Goal: Task Accomplishment & Management: Use online tool/utility

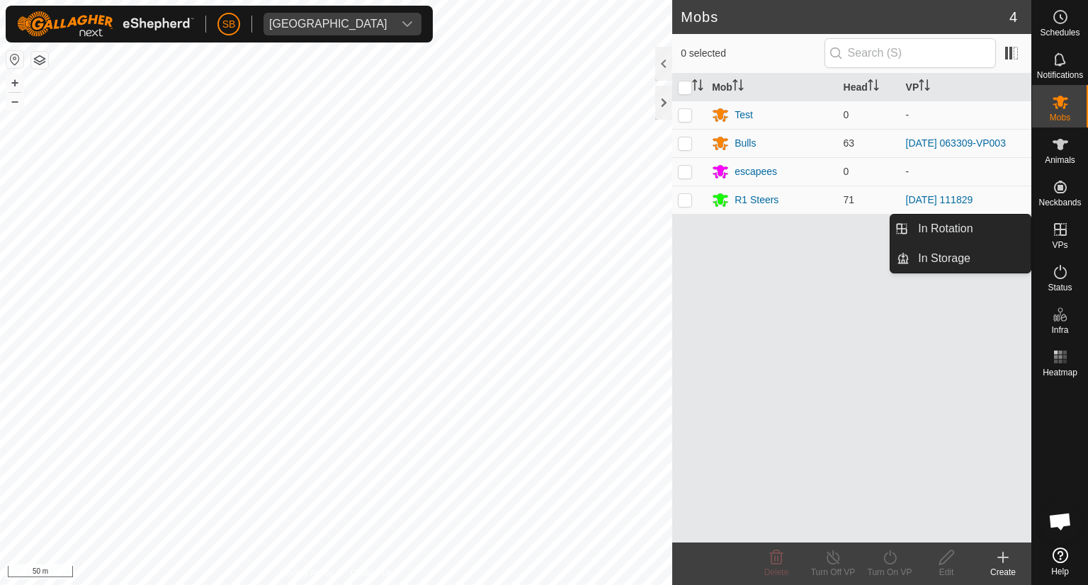
click at [1060, 232] on icon at bounding box center [1060, 229] width 17 height 17
click at [949, 229] on link "In Rotation" at bounding box center [969, 229] width 121 height 28
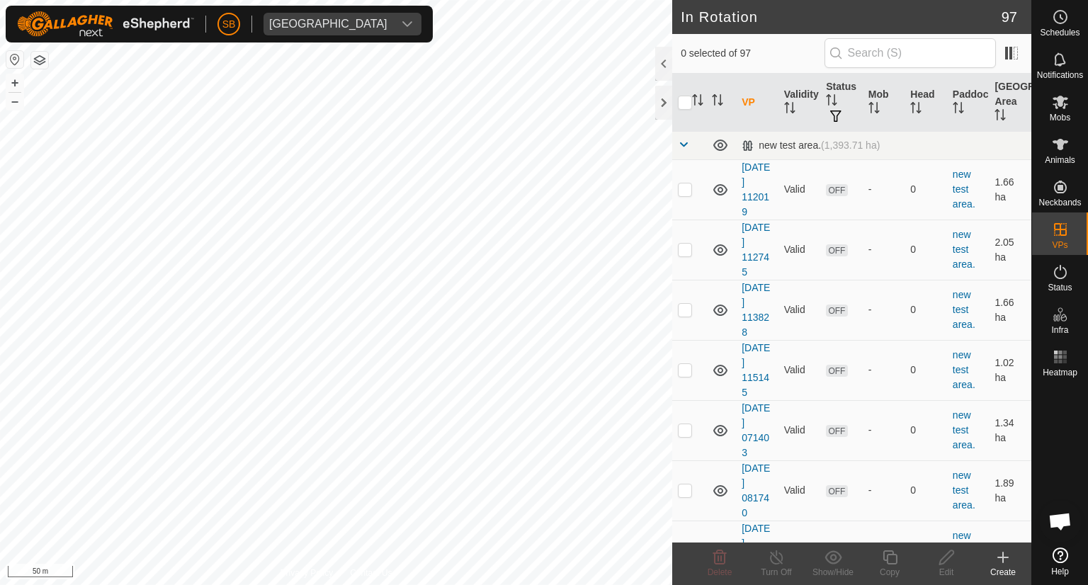
click at [1001, 557] on icon at bounding box center [1003, 557] width 10 height 0
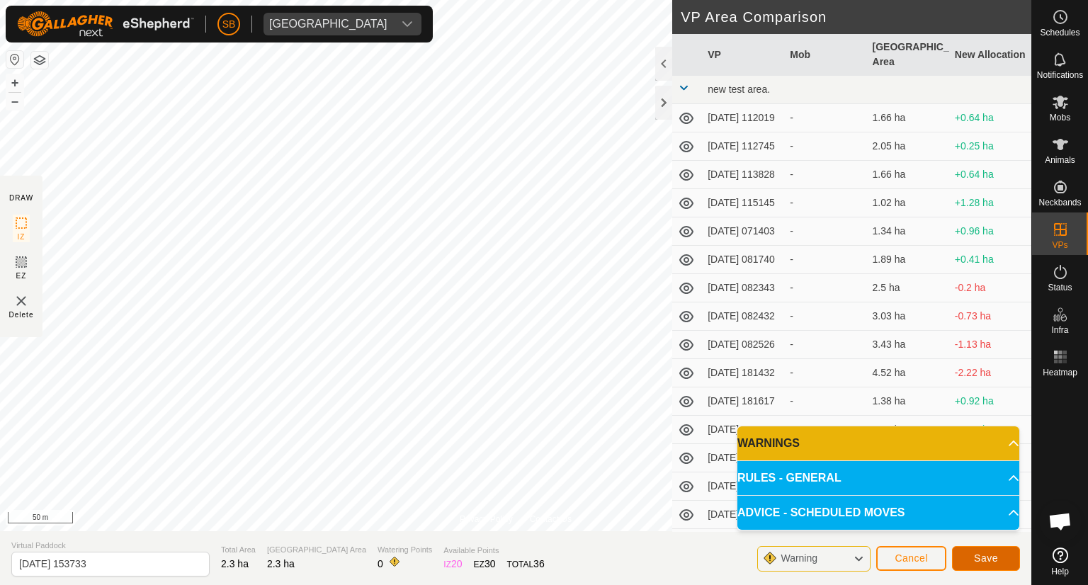
click at [991, 554] on span "Save" at bounding box center [986, 557] width 24 height 11
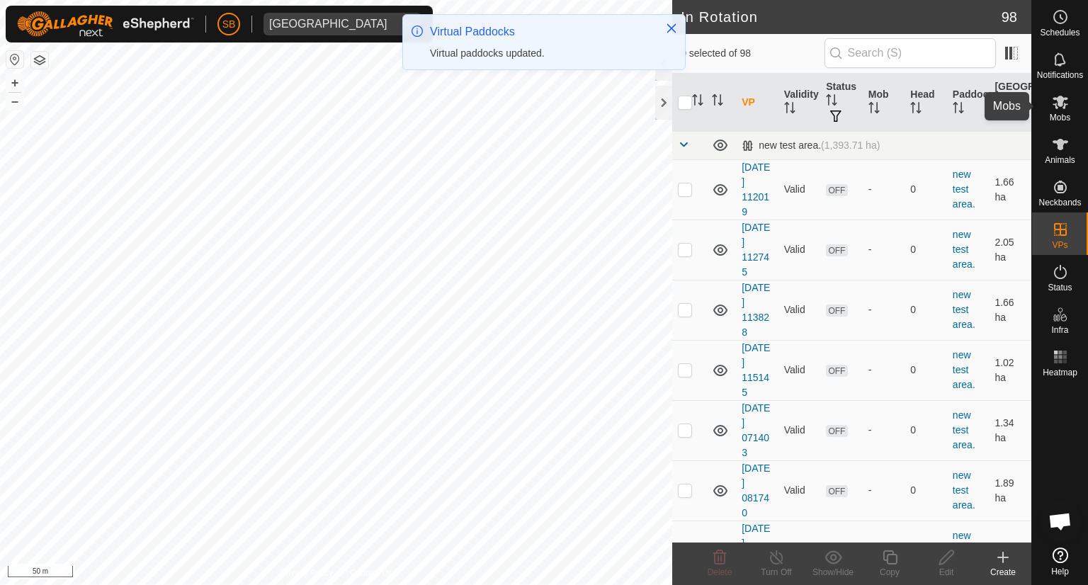
click at [1065, 104] on icon at bounding box center [1060, 102] width 16 height 13
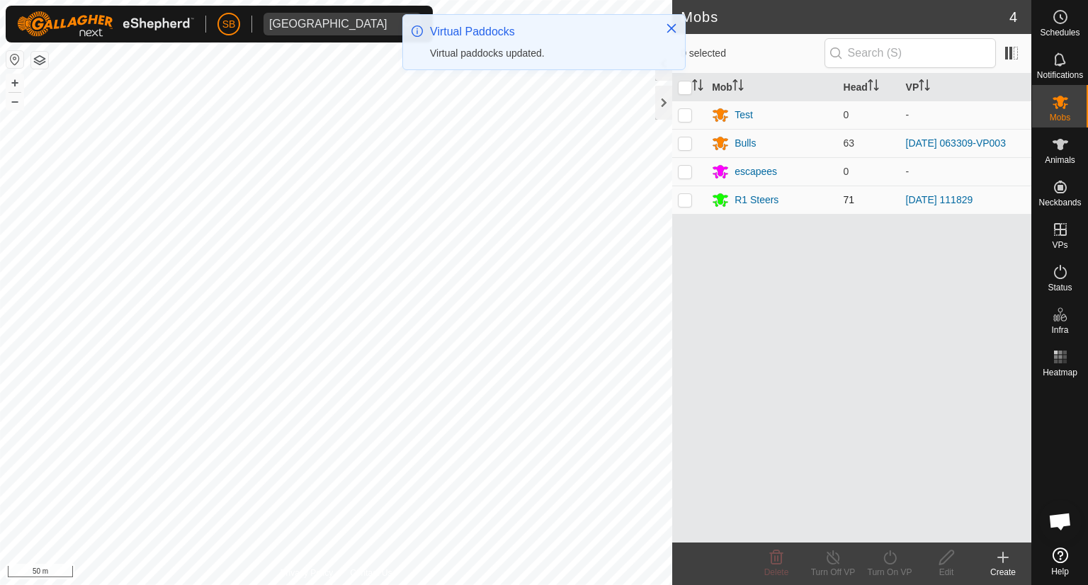
click at [685, 200] on p-checkbox at bounding box center [685, 199] width 14 height 11
checkbox input "true"
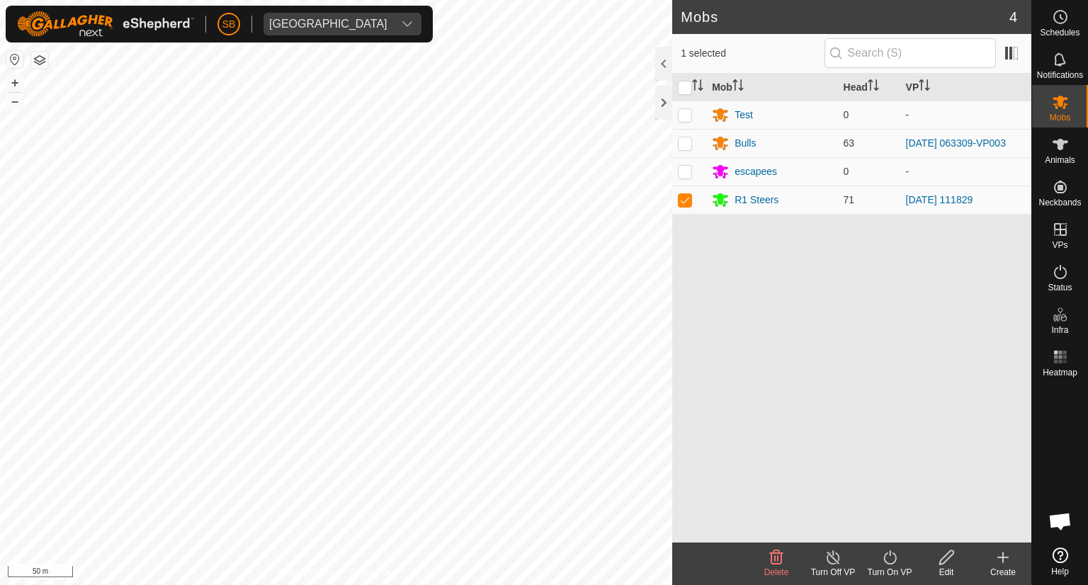
click at [889, 553] on icon at bounding box center [890, 557] width 18 height 17
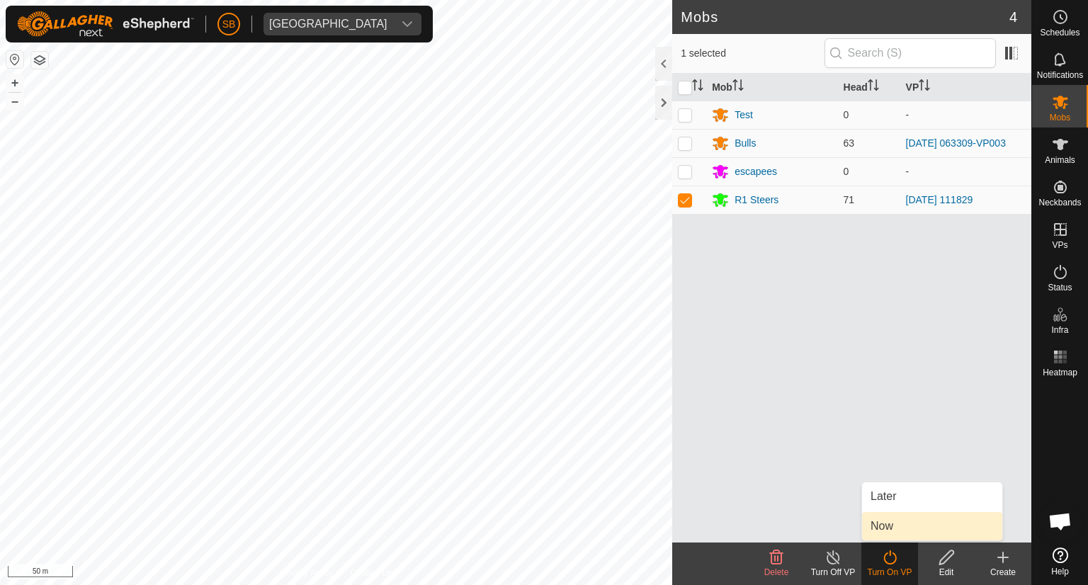
click at [889, 526] on link "Now" at bounding box center [932, 526] width 140 height 28
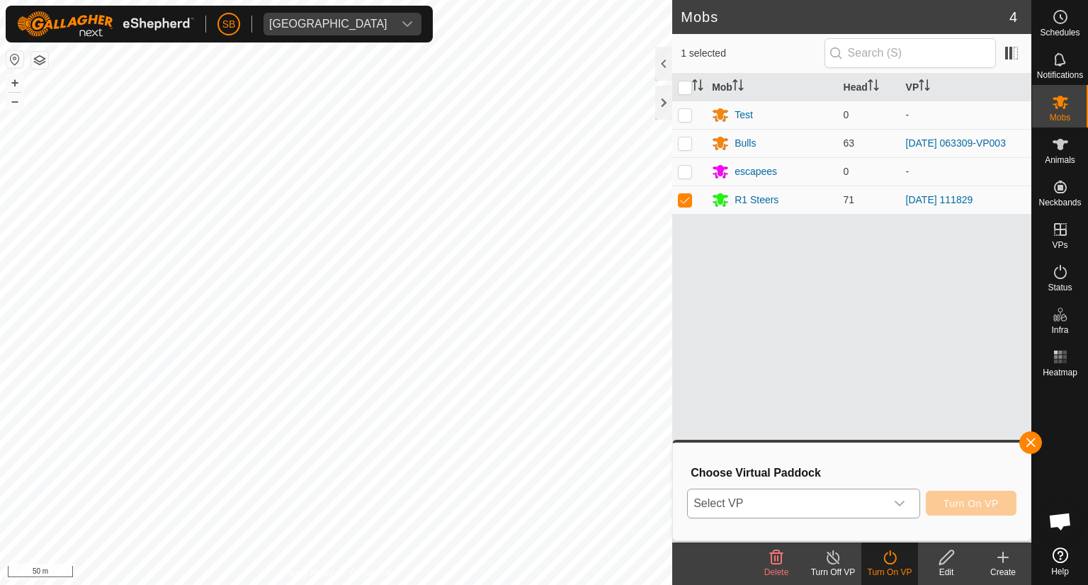
click at [899, 505] on icon "dropdown trigger" at bounding box center [899, 504] width 10 height 6
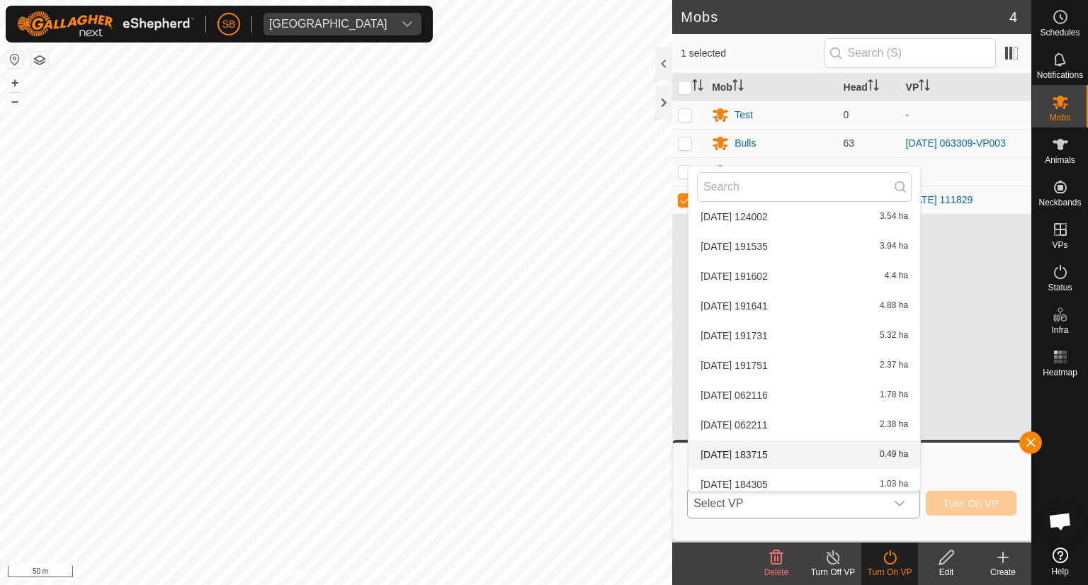
scroll to position [2662, 0]
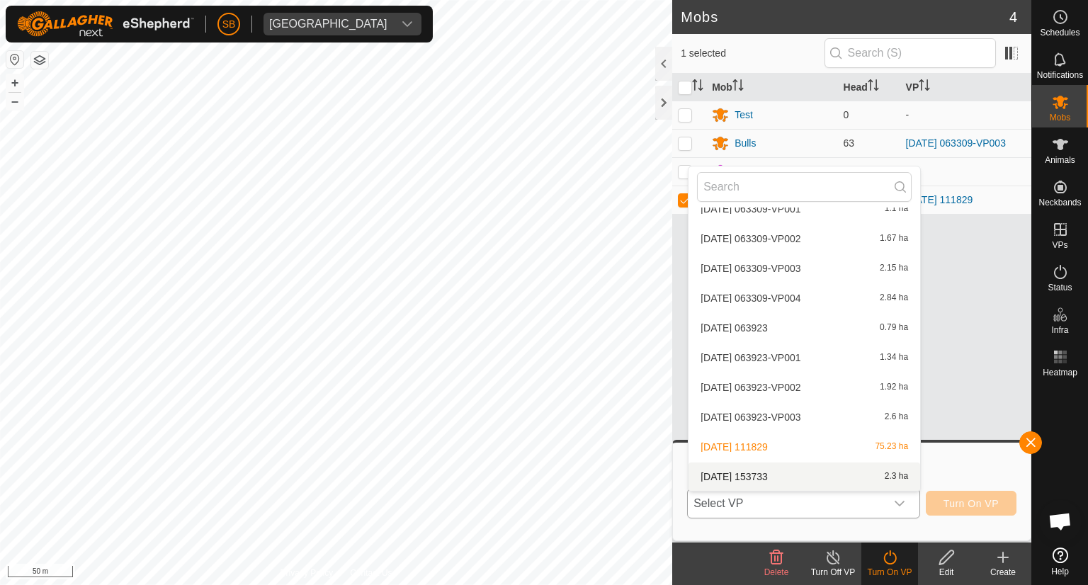
click at [811, 472] on li "2025-09-01 153733 2.3 ha" at bounding box center [804, 476] width 232 height 28
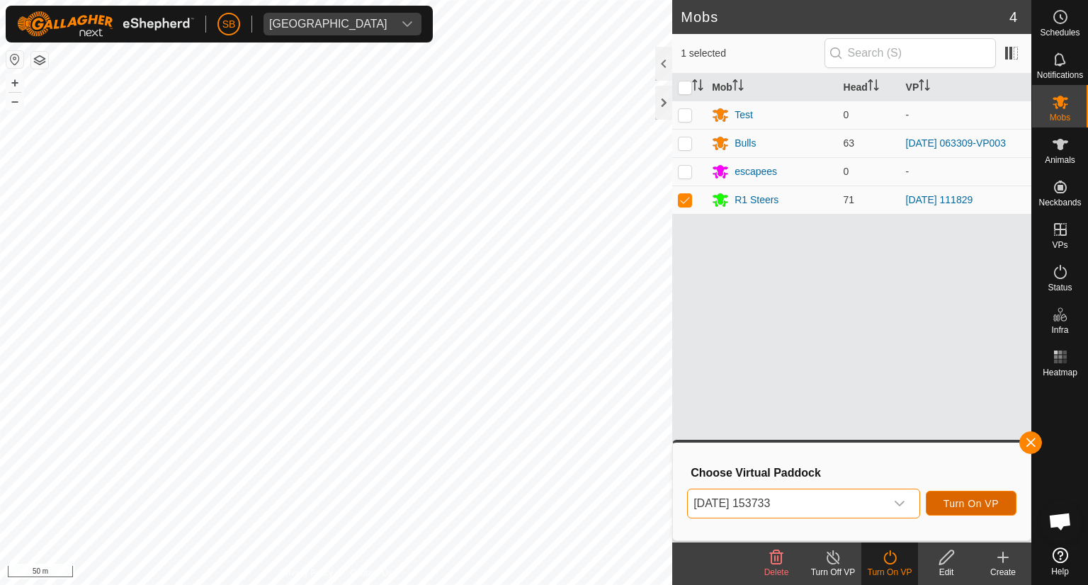
click at [973, 498] on span "Turn On VP" at bounding box center [970, 503] width 55 height 11
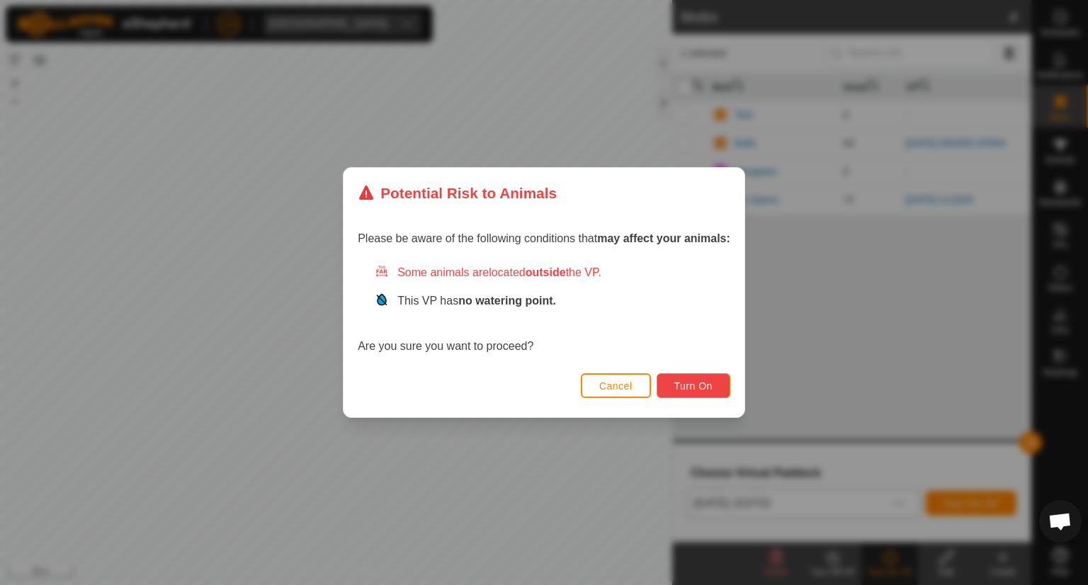
click at [700, 386] on span "Turn On" at bounding box center [693, 385] width 38 height 11
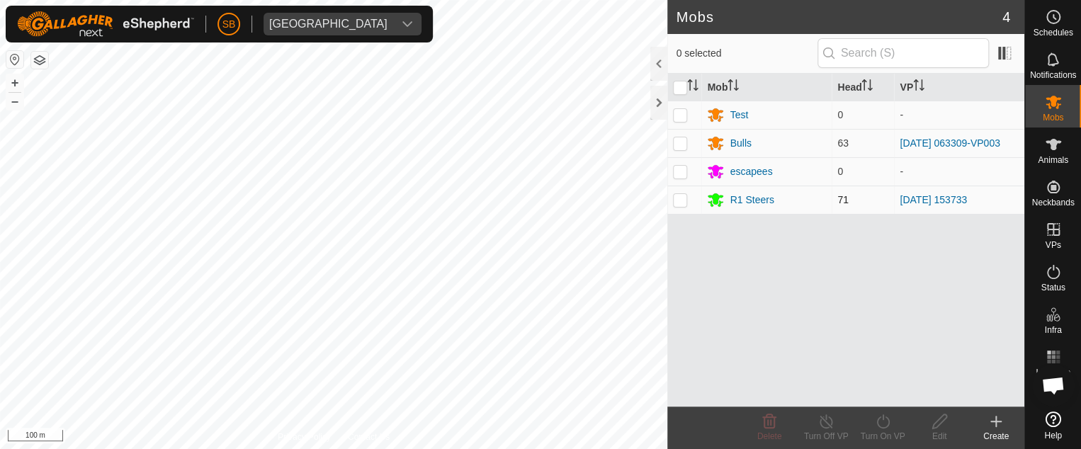
click at [683, 200] on p-checkbox at bounding box center [680, 199] width 14 height 11
checkbox input "false"
click at [1054, 148] on icon at bounding box center [1053, 144] width 16 height 11
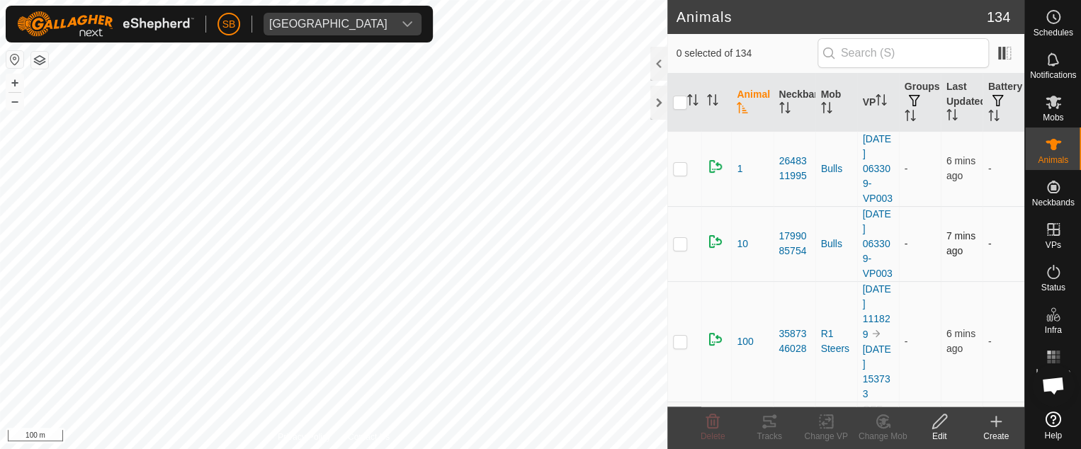
click at [682, 249] on p-checkbox at bounding box center [680, 243] width 14 height 11
checkbox input "true"
click at [766, 428] on icon at bounding box center [768, 421] width 17 height 17
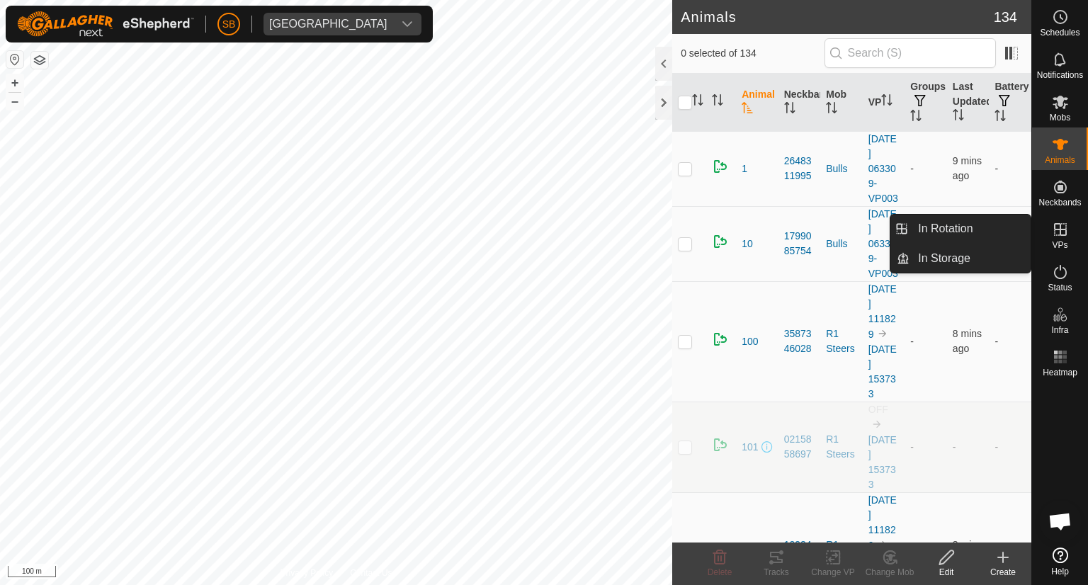
click at [1058, 230] on icon at bounding box center [1060, 229] width 17 height 17
click at [957, 231] on link "In Rotation" at bounding box center [969, 229] width 121 height 28
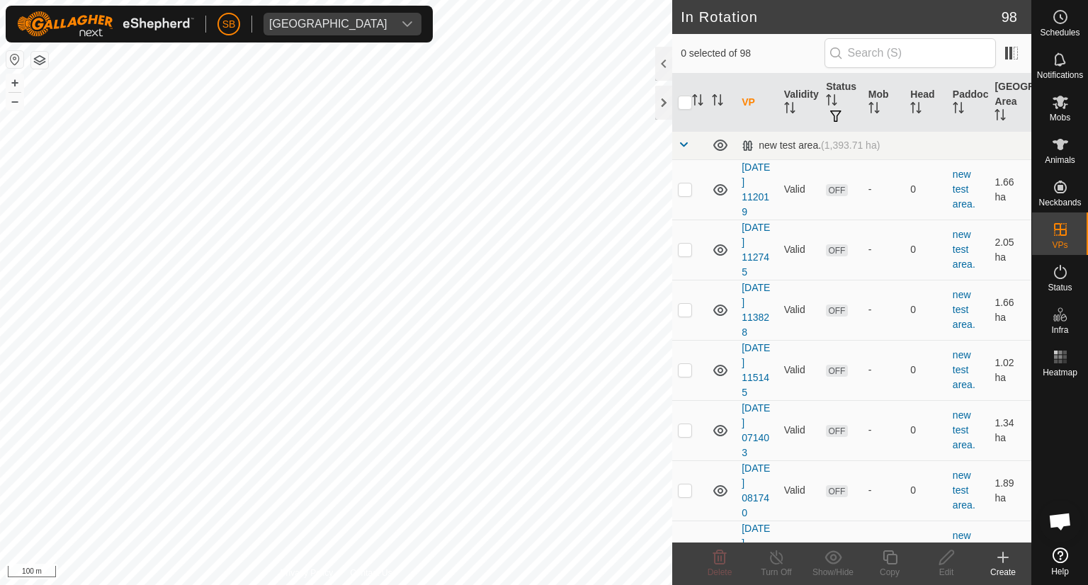
checkbox input "true"
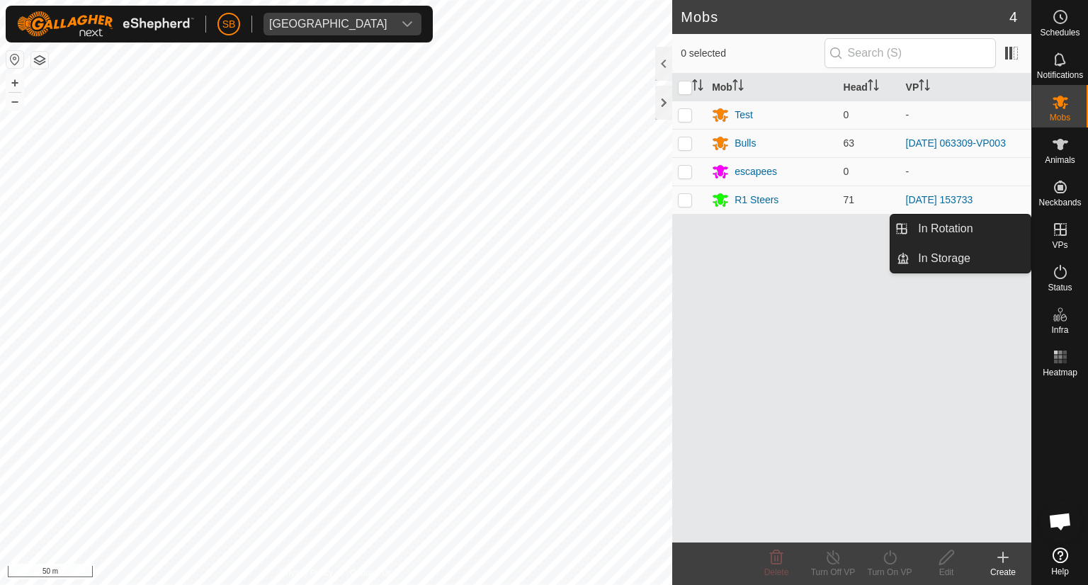
click at [1059, 235] on icon at bounding box center [1060, 229] width 13 height 13
click at [971, 233] on link "In Rotation" at bounding box center [969, 229] width 121 height 28
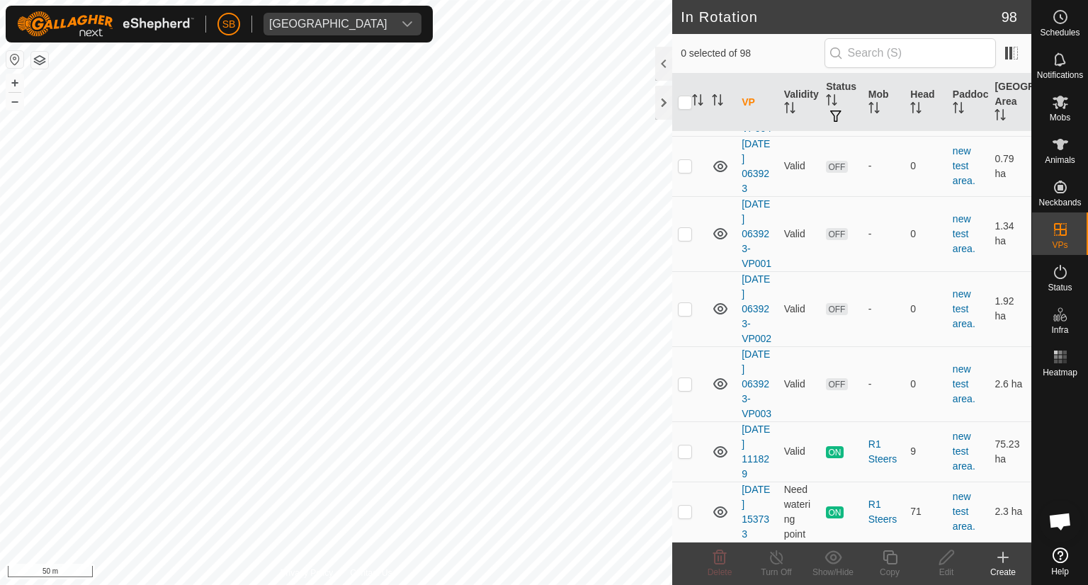
scroll to position [6007, 0]
click at [691, 454] on p-checkbox at bounding box center [685, 450] width 14 height 11
checkbox input "true"
click at [688, 518] on td at bounding box center [689, 511] width 34 height 60
checkbox input "true"
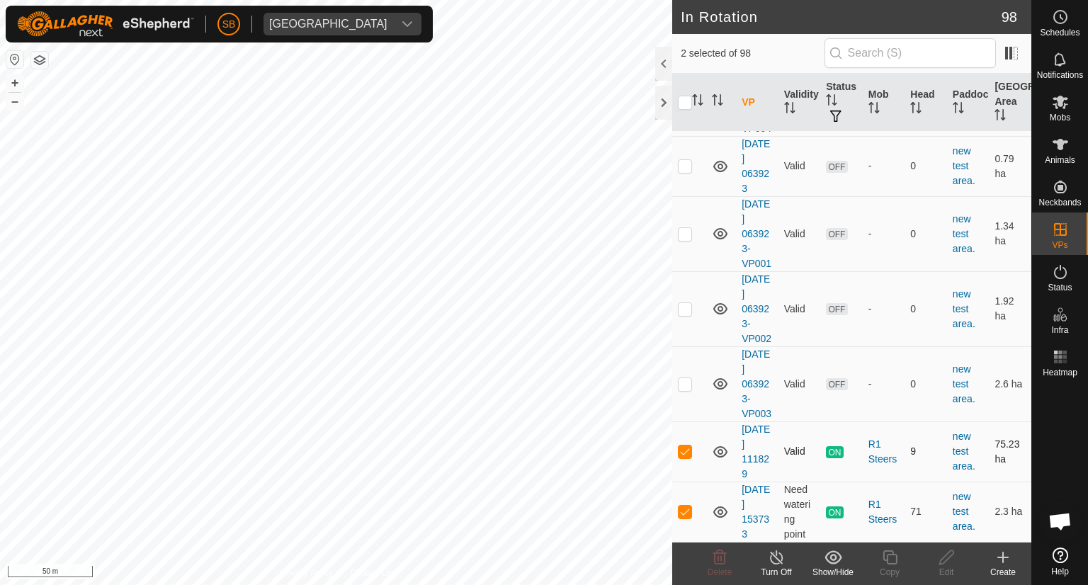
click at [688, 452] on p-checkbox at bounding box center [685, 450] width 14 height 11
checkbox input "false"
click at [891, 554] on icon at bounding box center [889, 557] width 14 height 14
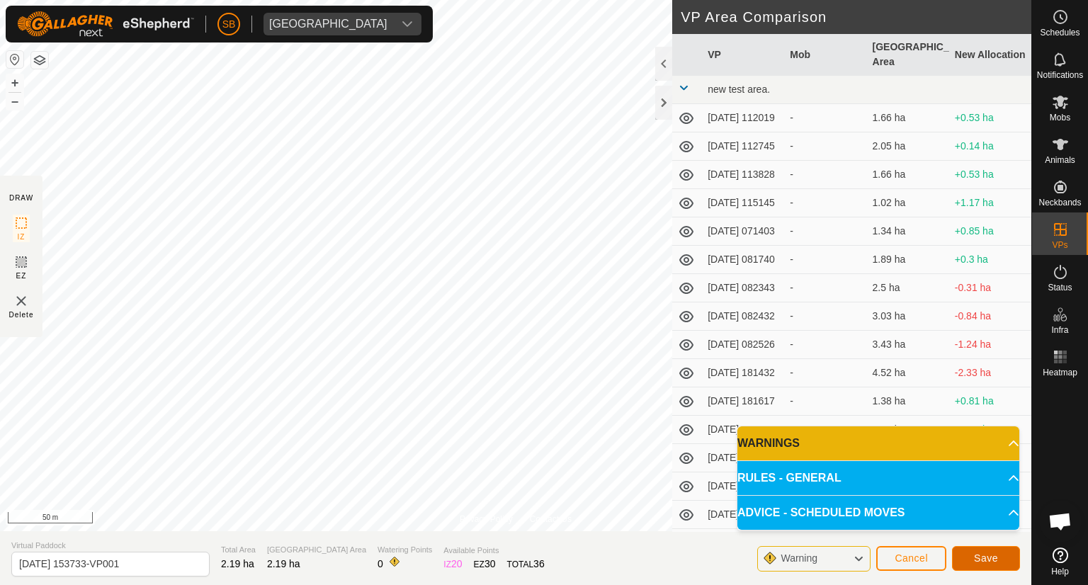
click at [985, 552] on span "Save" at bounding box center [986, 557] width 24 height 11
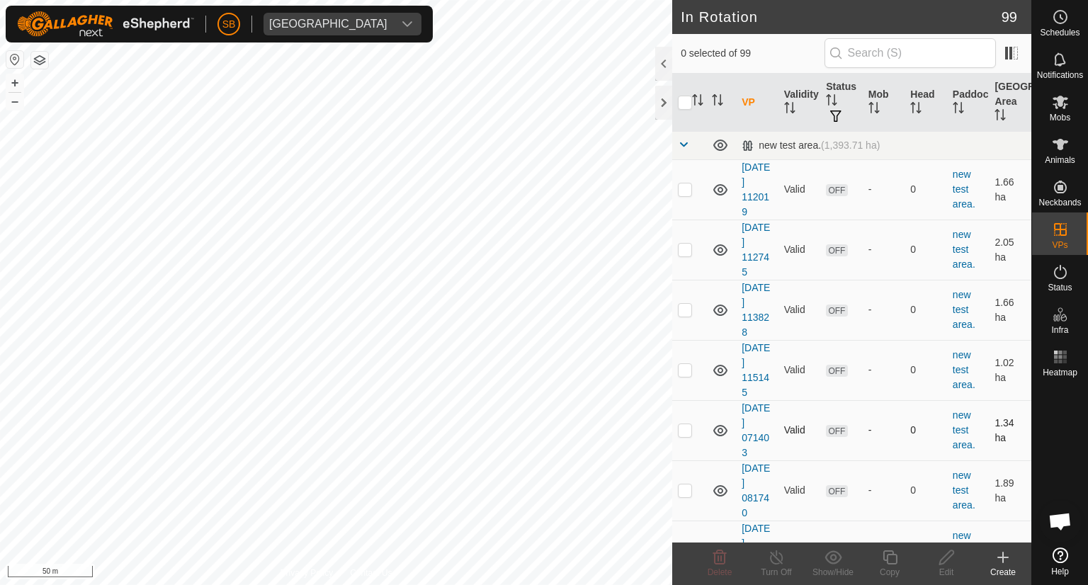
checkbox input "true"
click at [1056, 102] on icon at bounding box center [1060, 102] width 16 height 13
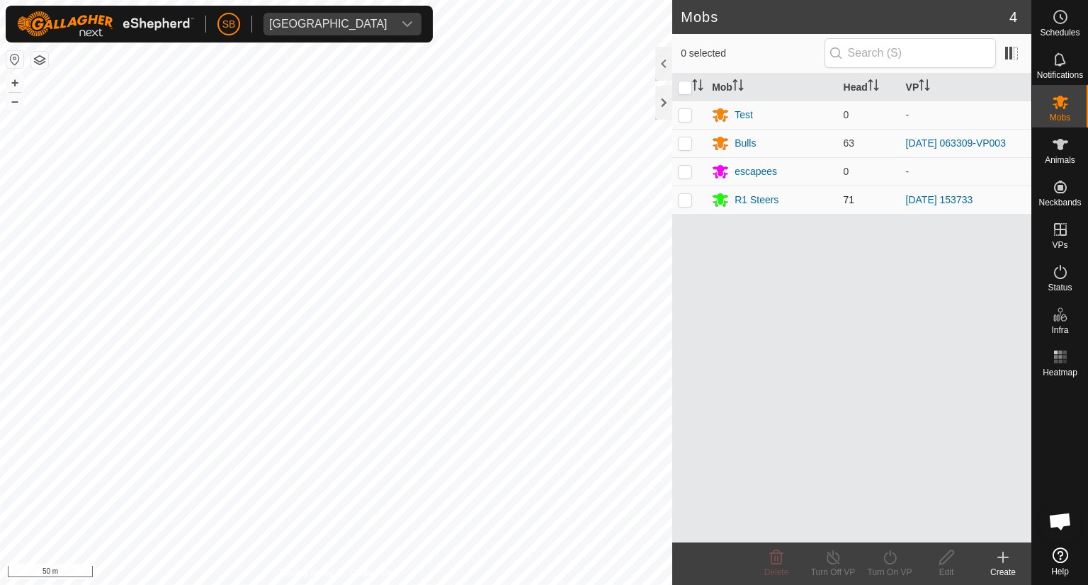
click at [688, 199] on p-checkbox at bounding box center [685, 199] width 14 height 11
checkbox input "true"
click at [887, 564] on icon at bounding box center [890, 557] width 18 height 17
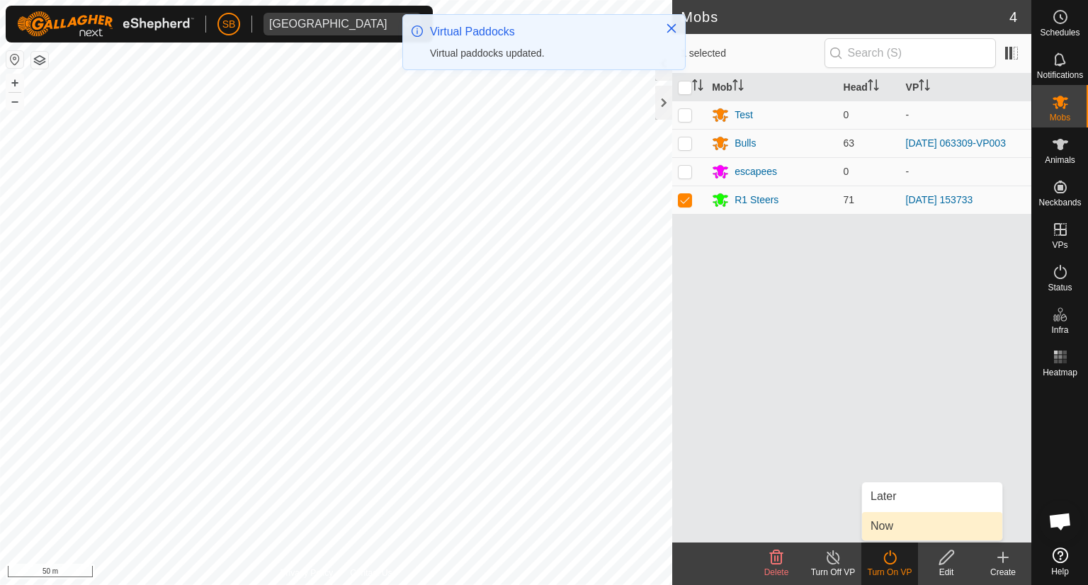
click at [890, 528] on link "Now" at bounding box center [932, 526] width 140 height 28
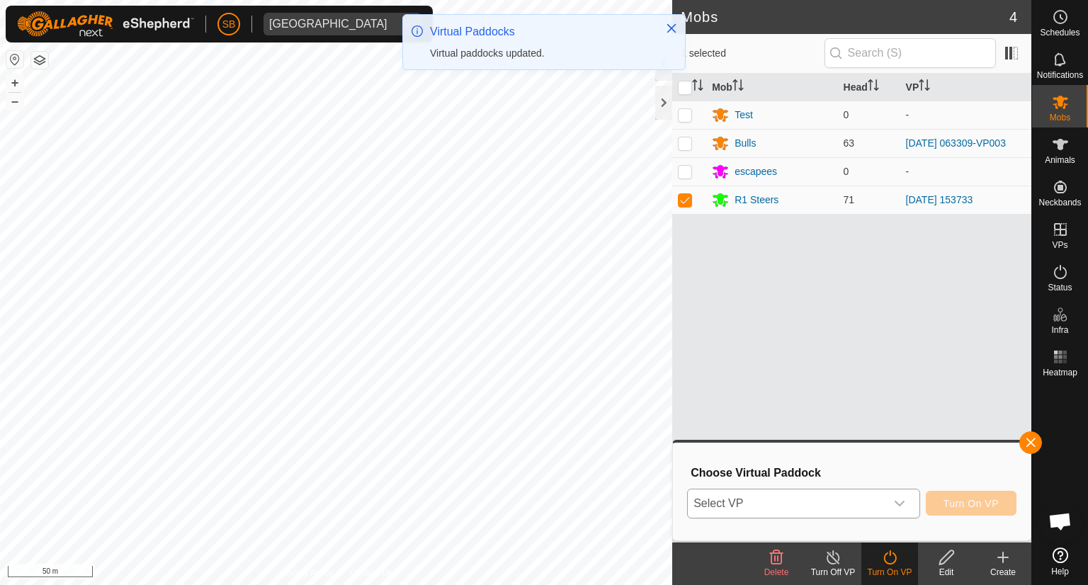
click at [913, 501] on div "dropdown trigger" at bounding box center [899, 503] width 28 height 28
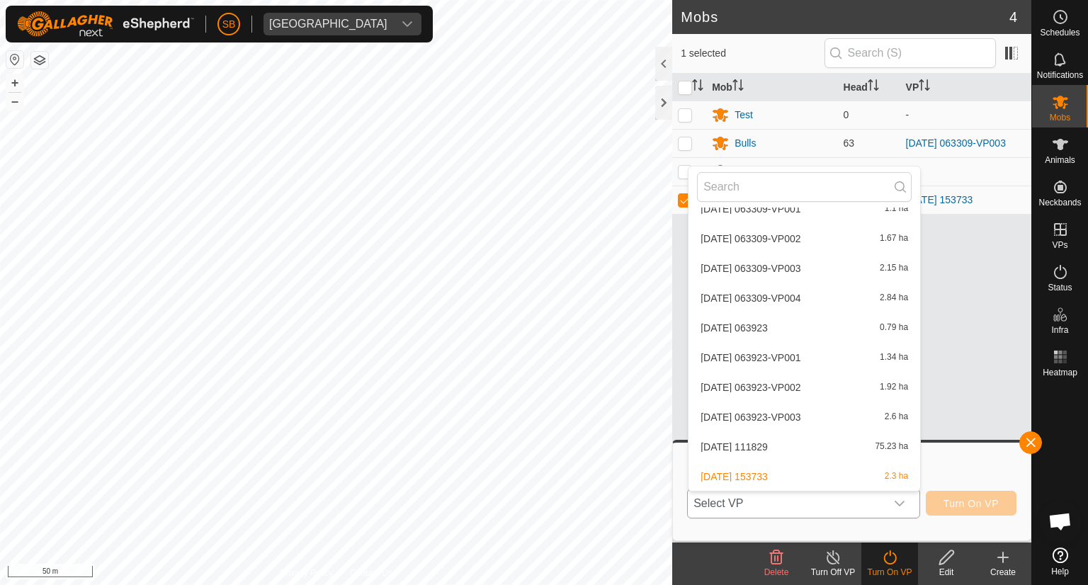
scroll to position [2692, 0]
click at [874, 472] on li "[DATE] 153733-VP001 2.19 ha" at bounding box center [804, 476] width 232 height 28
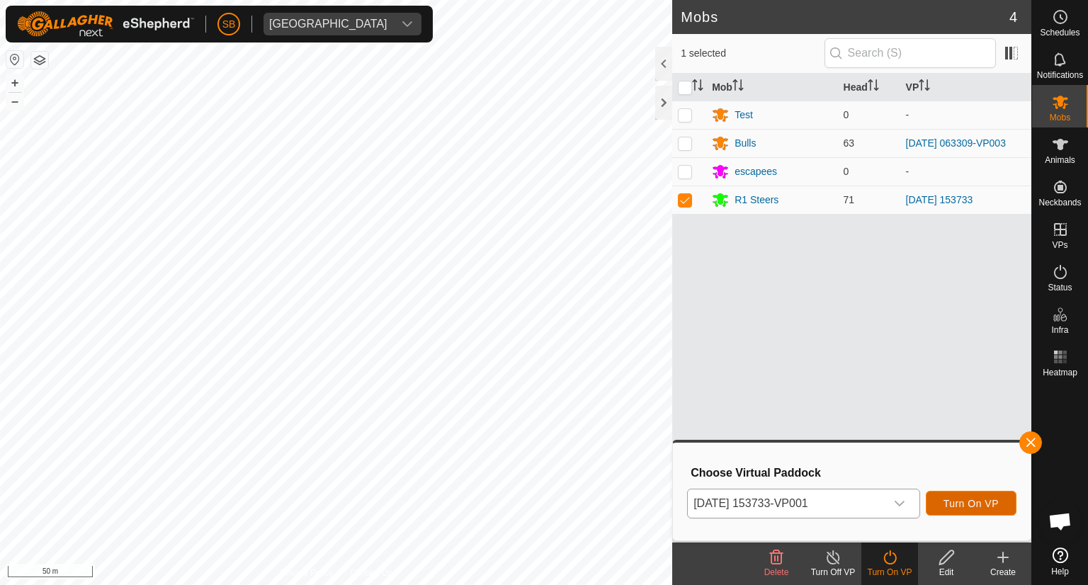
click at [968, 500] on span "Turn On VP" at bounding box center [970, 503] width 55 height 11
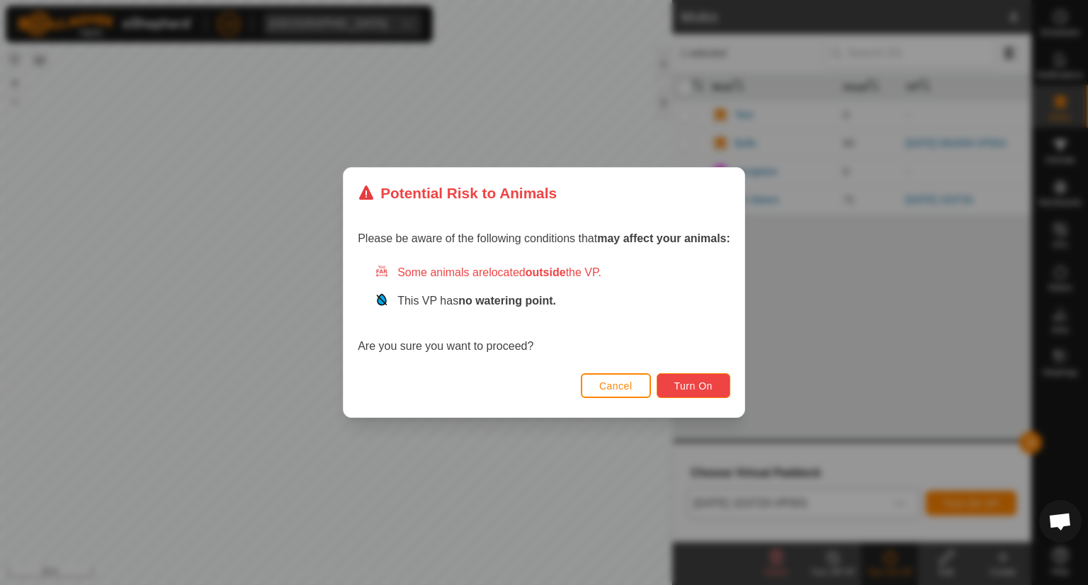
click at [711, 383] on span "Turn On" at bounding box center [693, 385] width 38 height 11
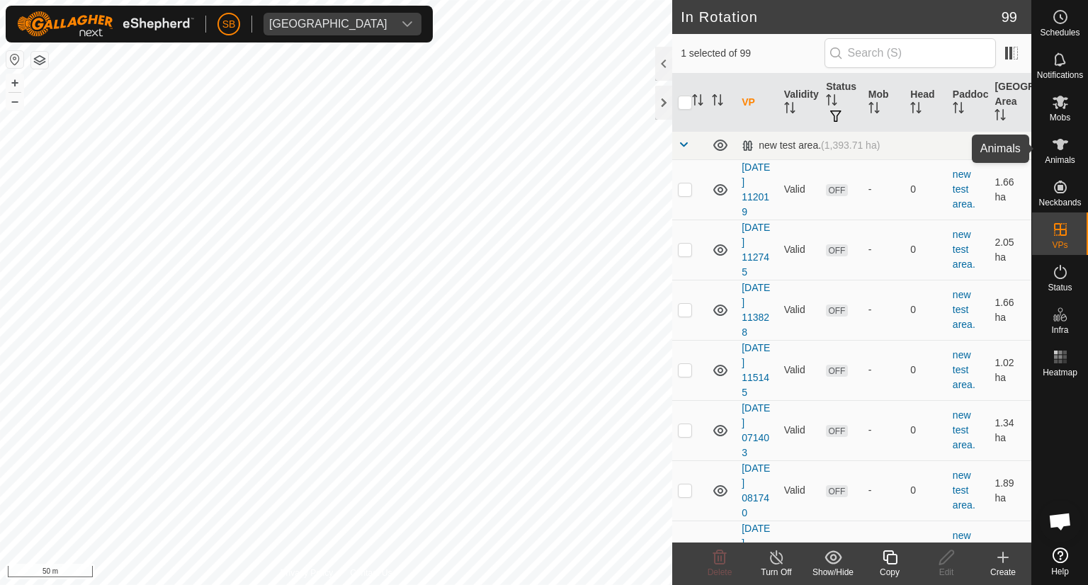
click at [1064, 153] on es-animals-svg-icon at bounding box center [1059, 144] width 25 height 23
